Goal: Task Accomplishment & Management: Manage account settings

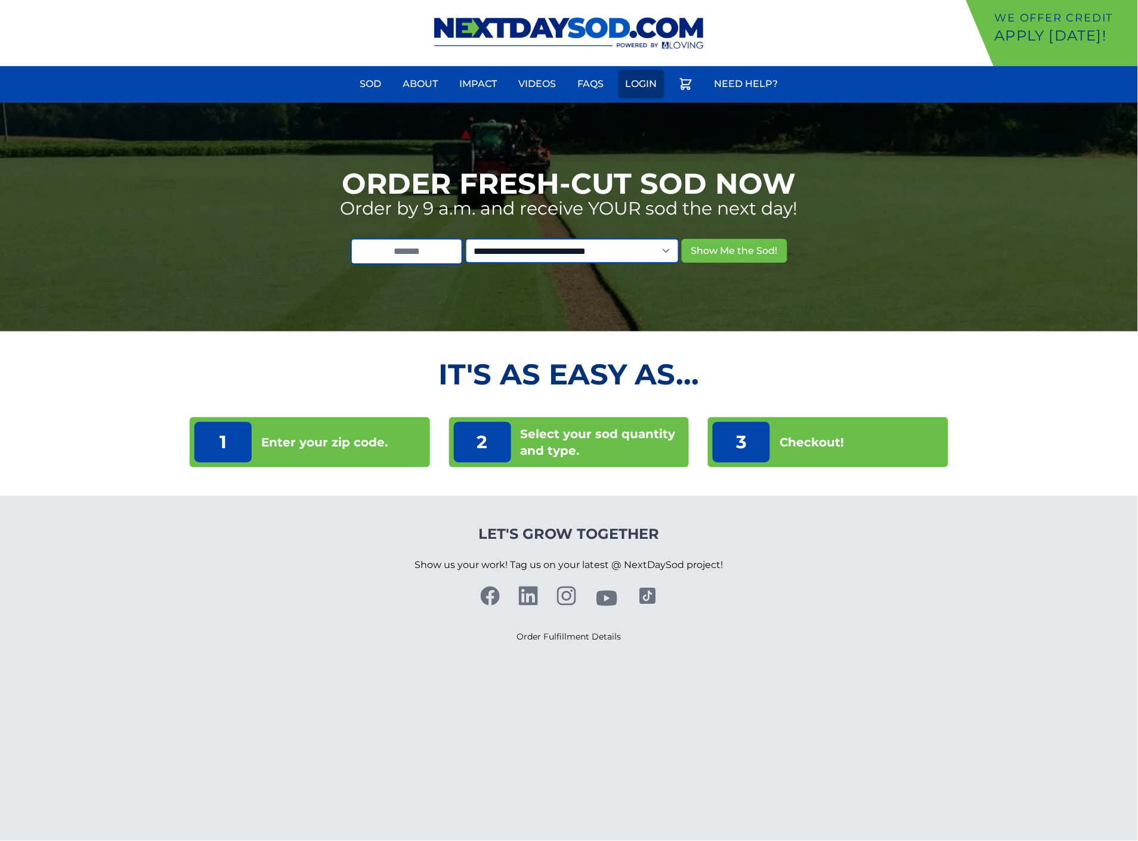
click at [656, 85] on link "Login" at bounding box center [641, 84] width 46 height 29
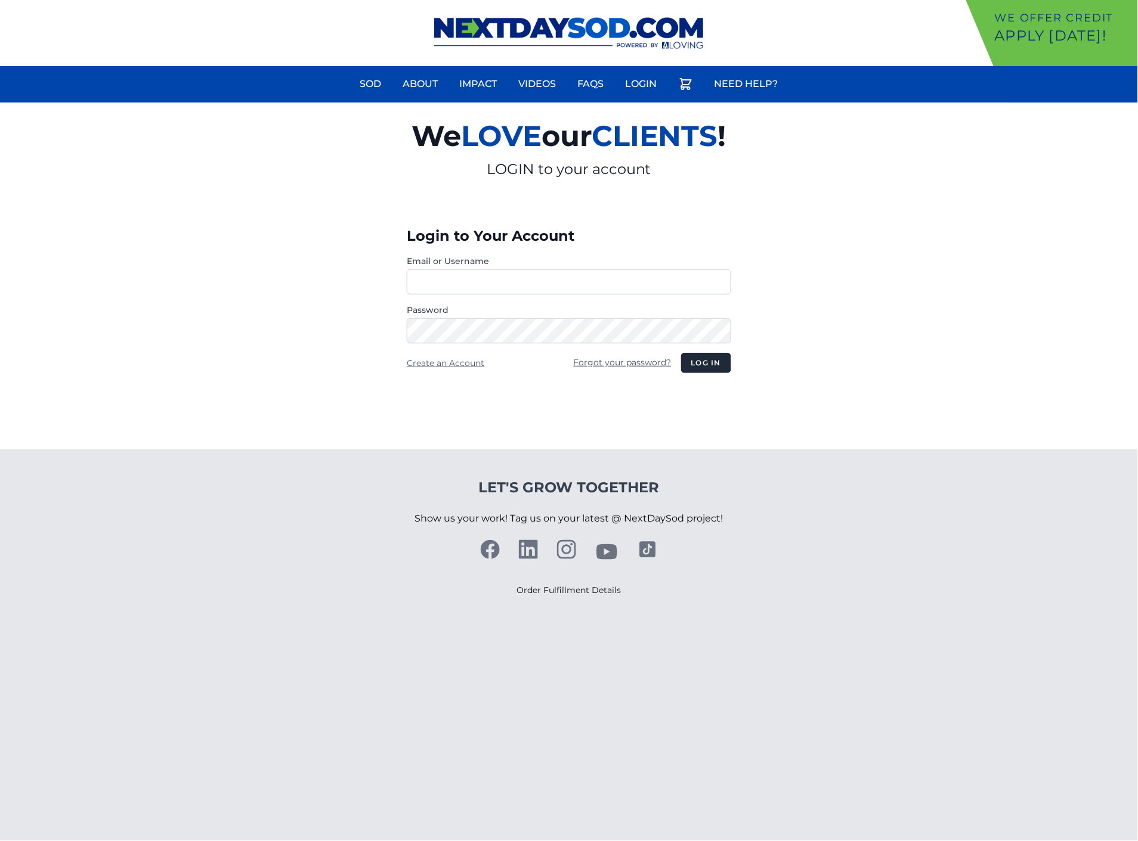
type input "**********"
click at [743, 367] on section "**********" at bounding box center [569, 276] width 1138 height 347
click at [710, 366] on button "Log in" at bounding box center [706, 363] width 50 height 20
